Goal: Task Accomplishment & Management: Manage account settings

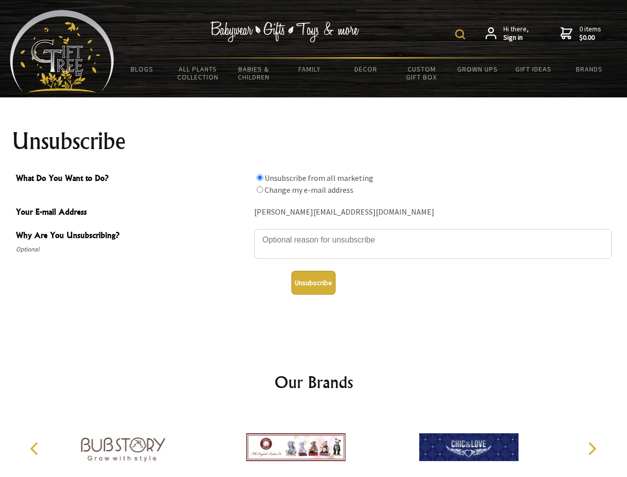
click at [462, 34] on img at bounding box center [461, 34] width 10 height 10
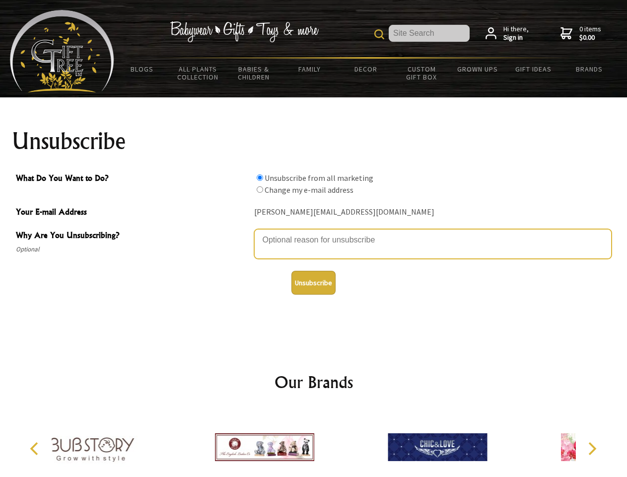
click at [314, 233] on textarea "Why Are You Unsubscribing?" at bounding box center [433, 244] width 358 height 30
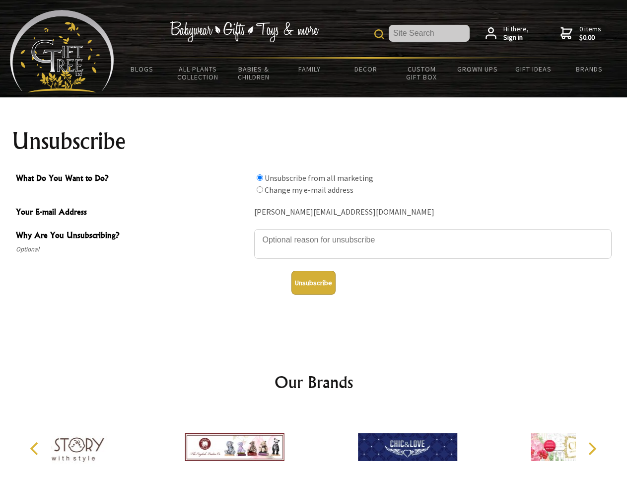
click at [260, 177] on input "What Do You Want to Do?" at bounding box center [260, 177] width 6 height 6
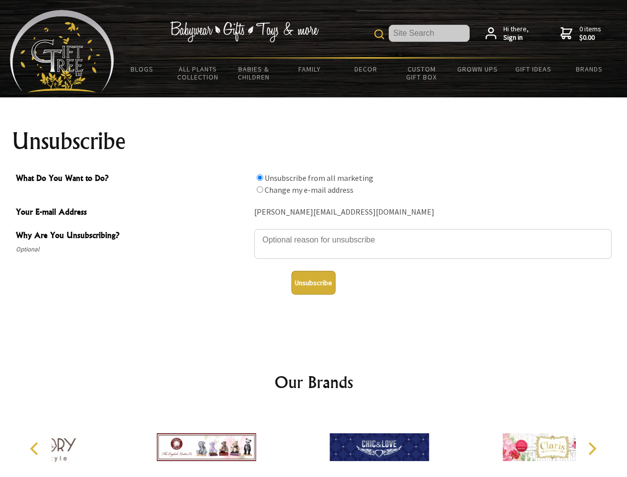
click at [260, 189] on input "What Do You Want to Do?" at bounding box center [260, 189] width 6 height 6
radio input "true"
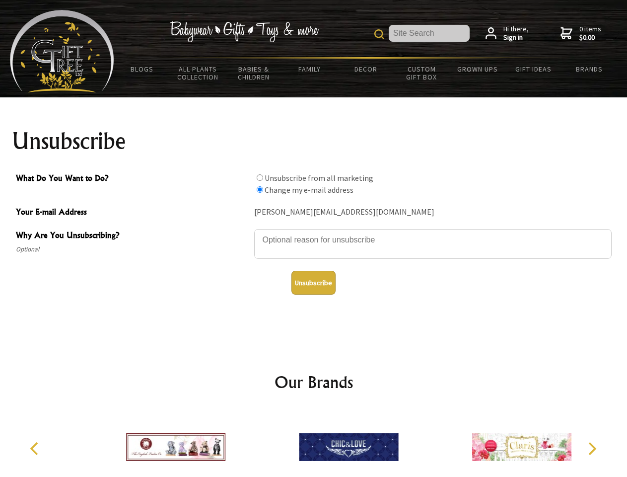
click at [313, 283] on button "Unsubscribe" at bounding box center [314, 283] width 44 height 24
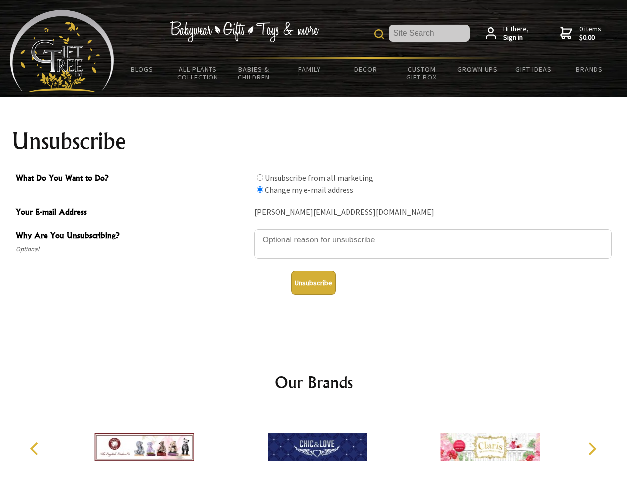
click at [36, 449] on icon "Previous" at bounding box center [35, 448] width 13 height 13
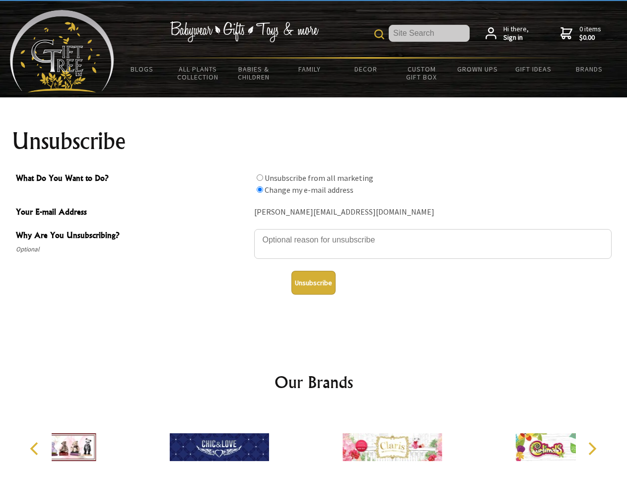
click at [592, 449] on icon "Next" at bounding box center [591, 448] width 13 height 13
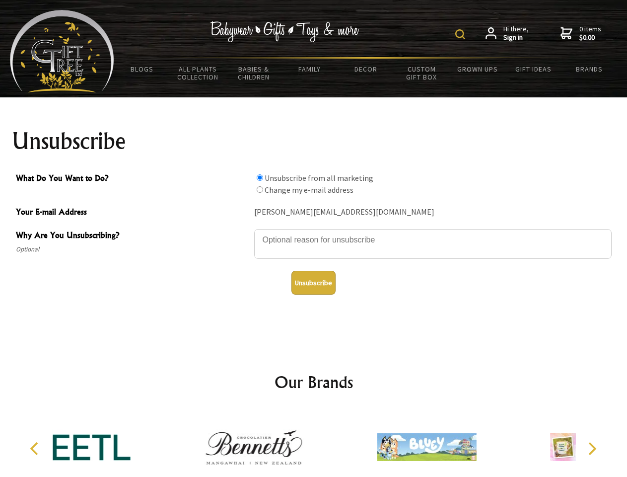
click at [462, 34] on img at bounding box center [461, 34] width 10 height 10
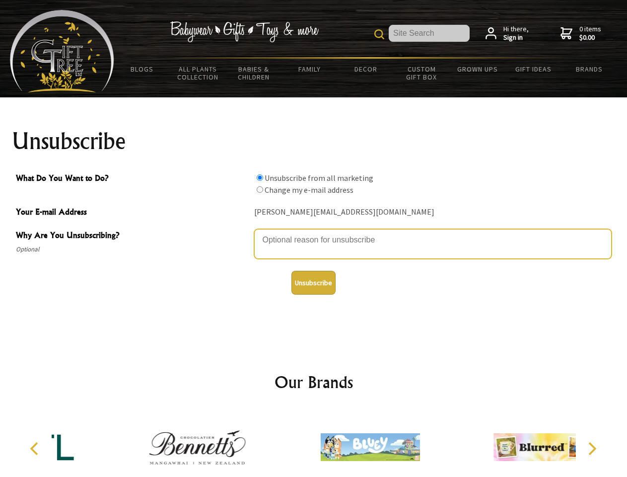
click at [314, 233] on textarea "Why Are You Unsubscribing?" at bounding box center [433, 244] width 358 height 30
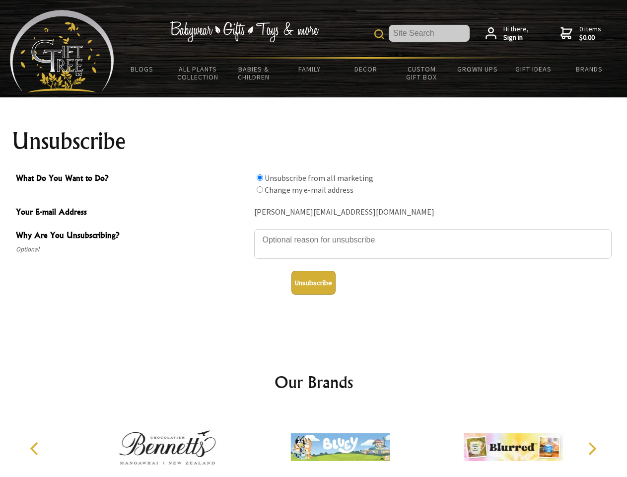
click at [260, 177] on input "What Do You Want to Do?" at bounding box center [260, 177] width 6 height 6
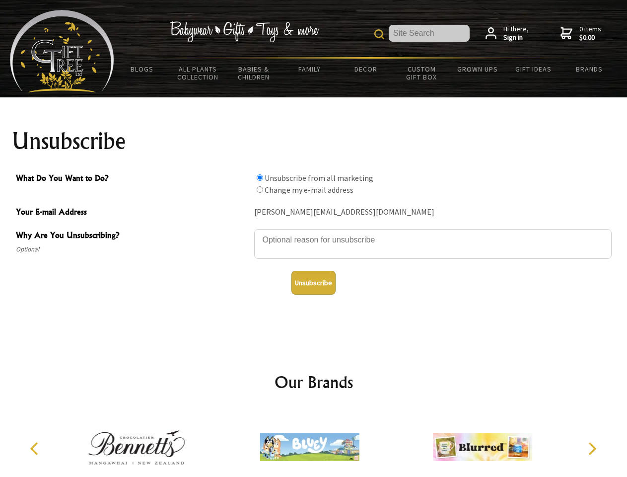
click at [260, 189] on input "What Do You Want to Do?" at bounding box center [260, 189] width 6 height 6
radio input "true"
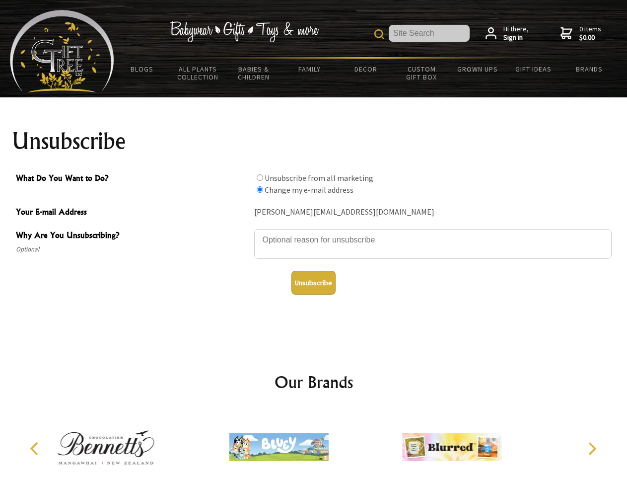
click at [313, 283] on button "Unsubscribe" at bounding box center [314, 283] width 44 height 24
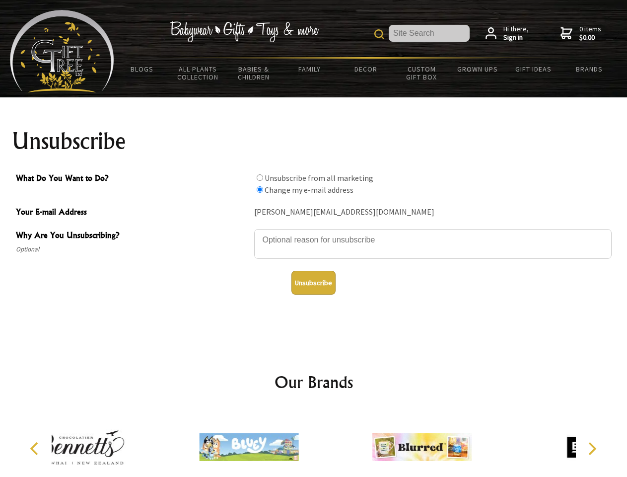
click at [314, 443] on div at bounding box center [248, 449] width 173 height 78
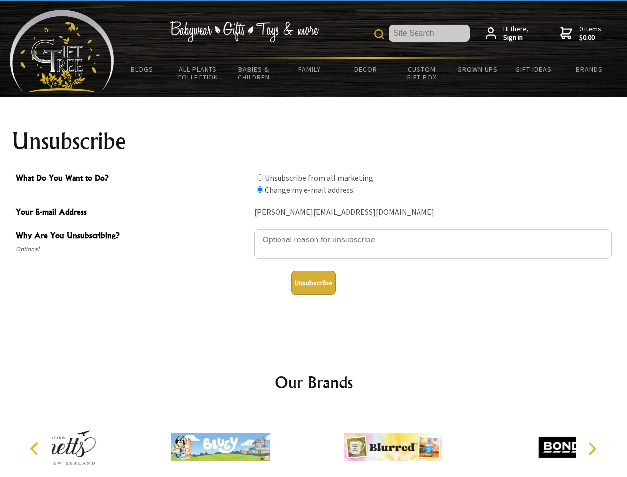
click at [36, 449] on icon "Previous" at bounding box center [35, 448] width 13 height 13
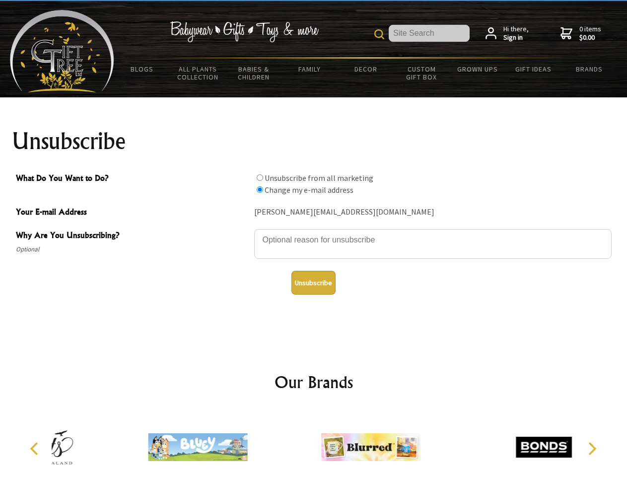
click at [592, 449] on icon "Next" at bounding box center [591, 448] width 13 height 13
